Goal: Information Seeking & Learning: Learn about a topic

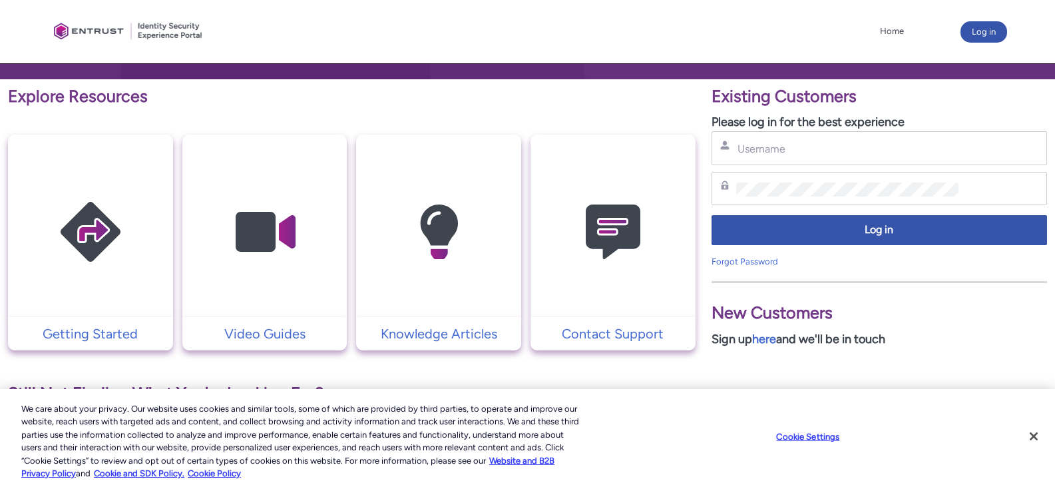
scroll to position [264, 0]
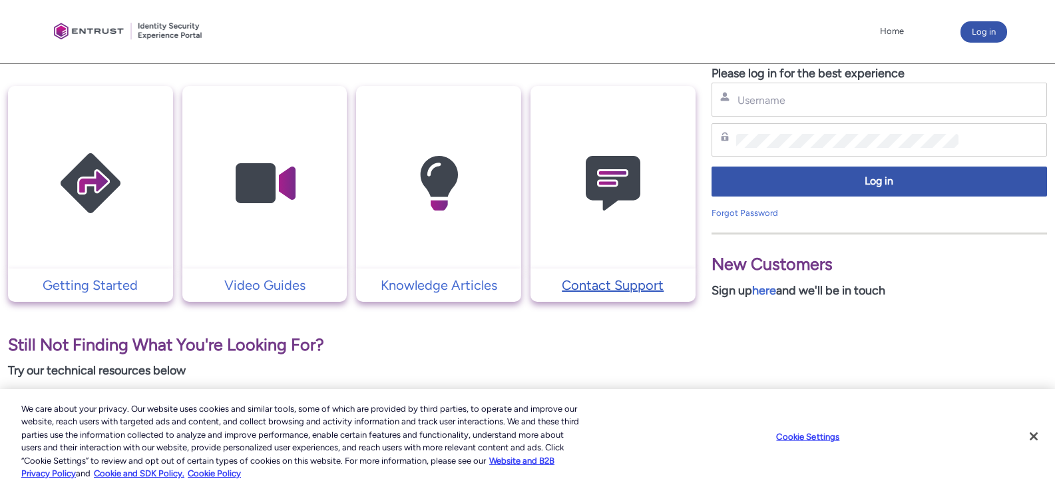
click at [628, 284] on p "Contact Support" at bounding box center [613, 285] width 152 height 20
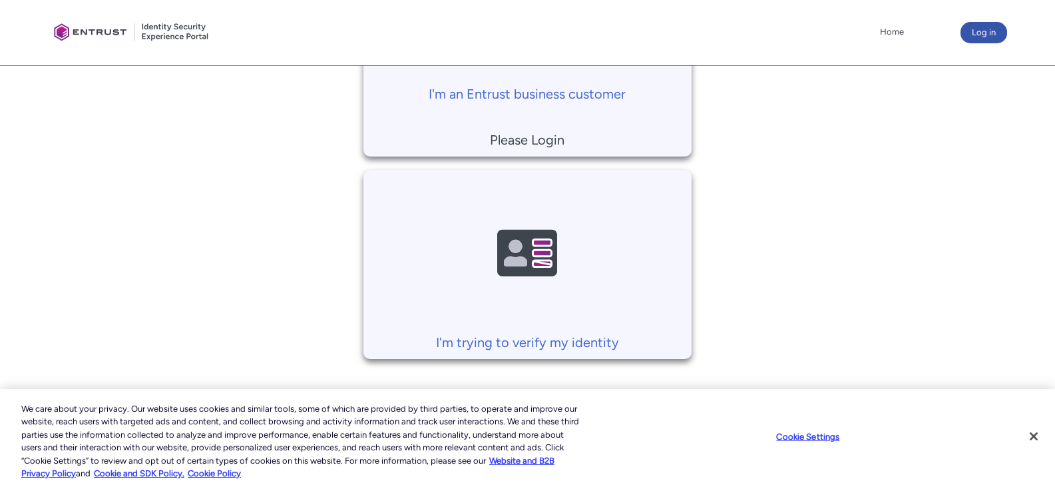
scroll to position [442, 0]
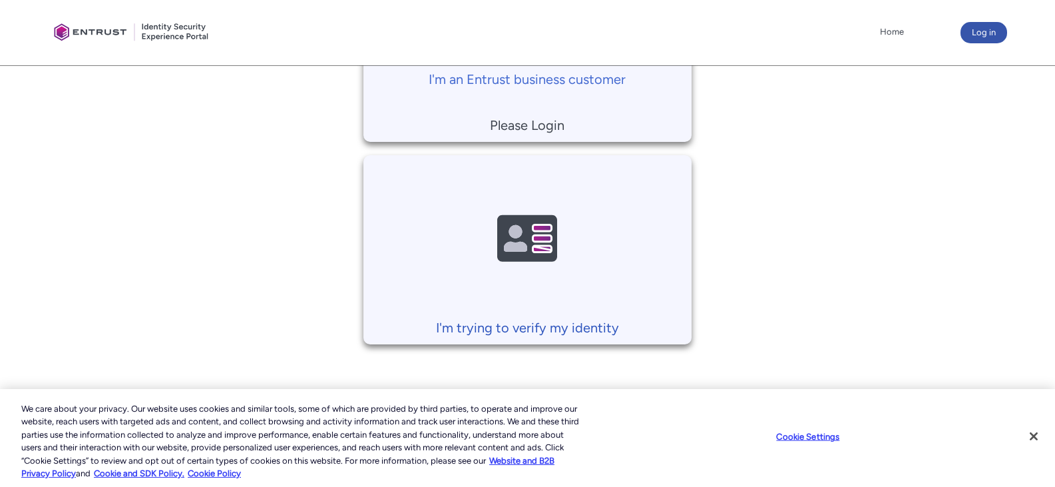
click at [520, 328] on p "I'm trying to verify my identity" at bounding box center [527, 328] width 315 height 20
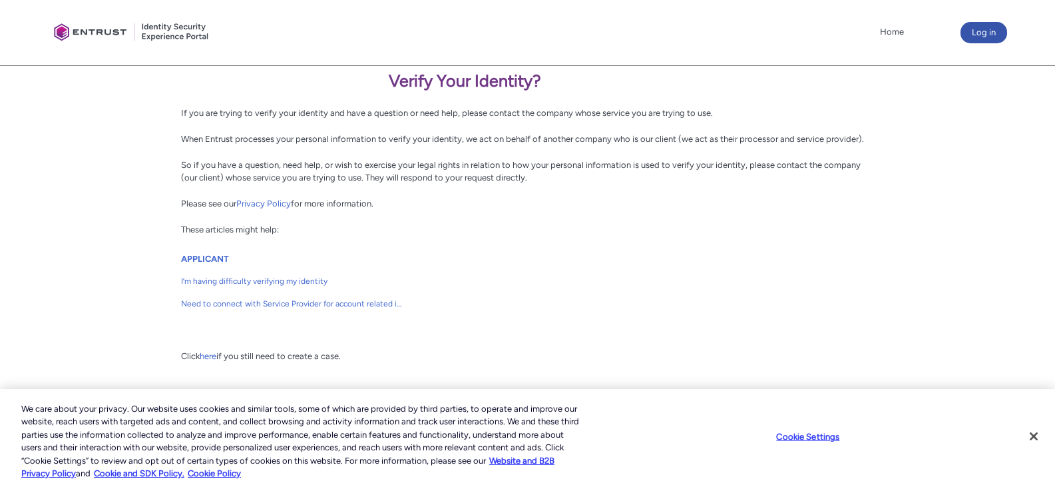
scroll to position [260, 0]
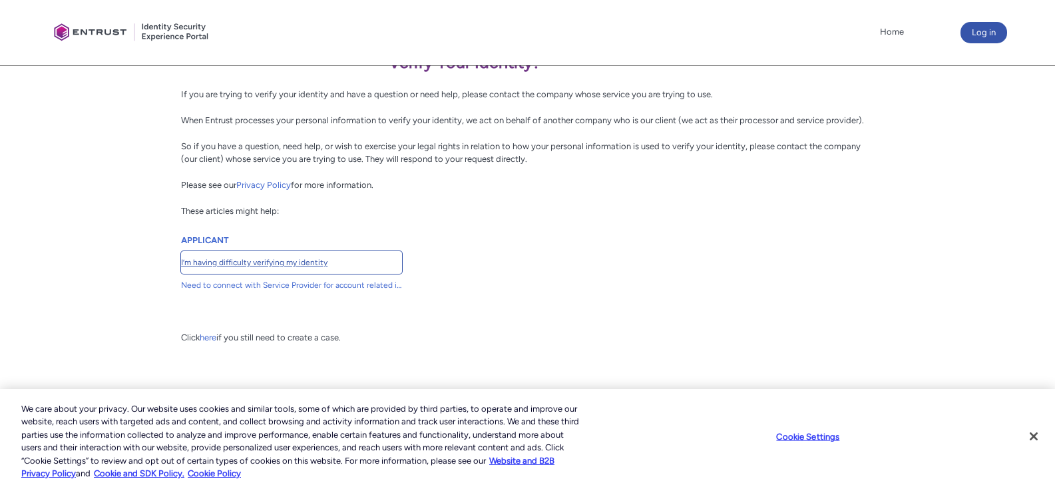
click at [290, 265] on span "I’m having difficulty verifying my identity" at bounding box center [291, 262] width 221 height 12
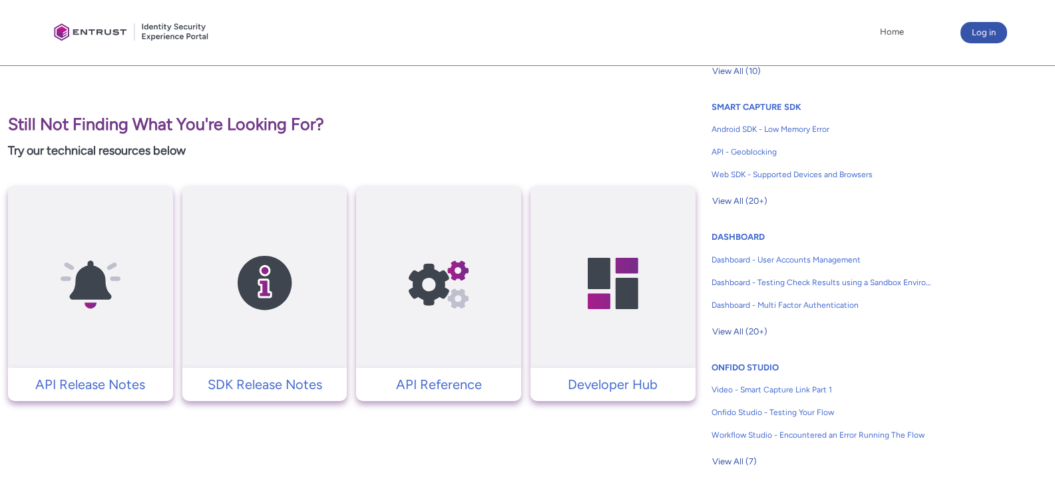
scroll to position [666, 0]
